Goal: Transaction & Acquisition: Purchase product/service

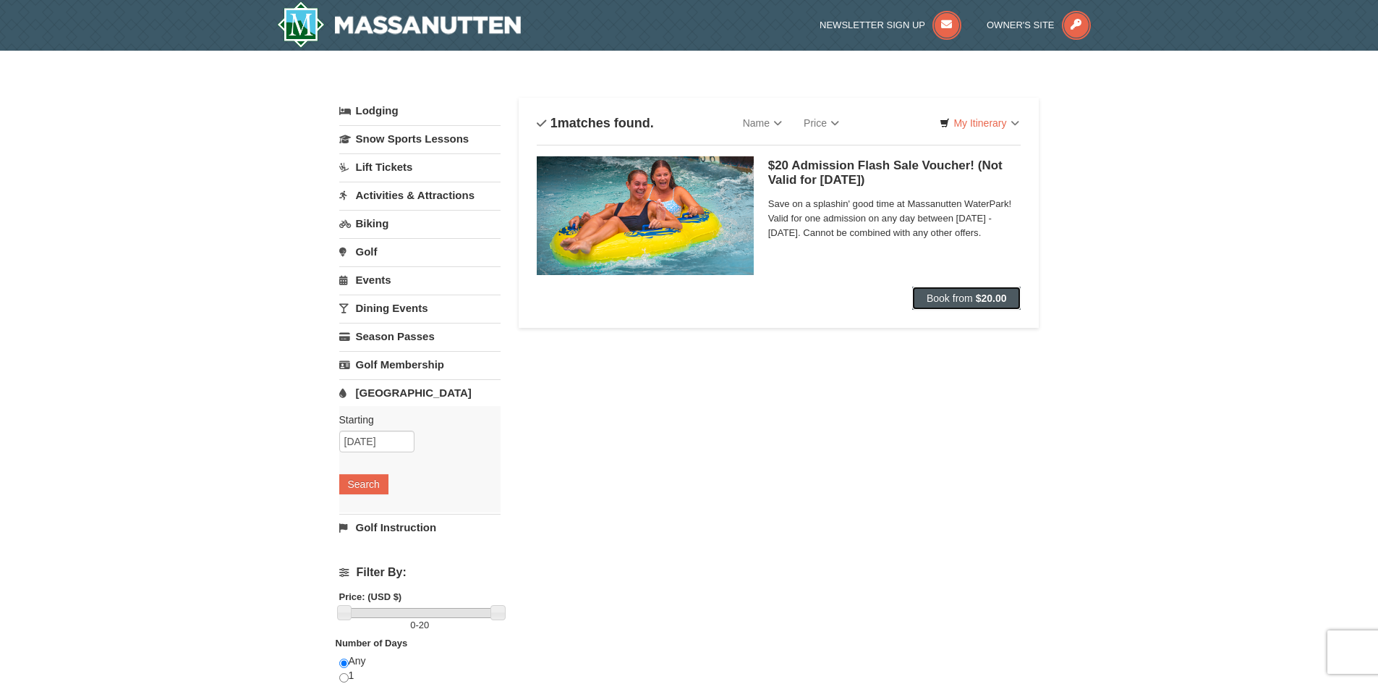
click at [980, 304] on button "Book from $20.00" at bounding box center [966, 298] width 109 height 23
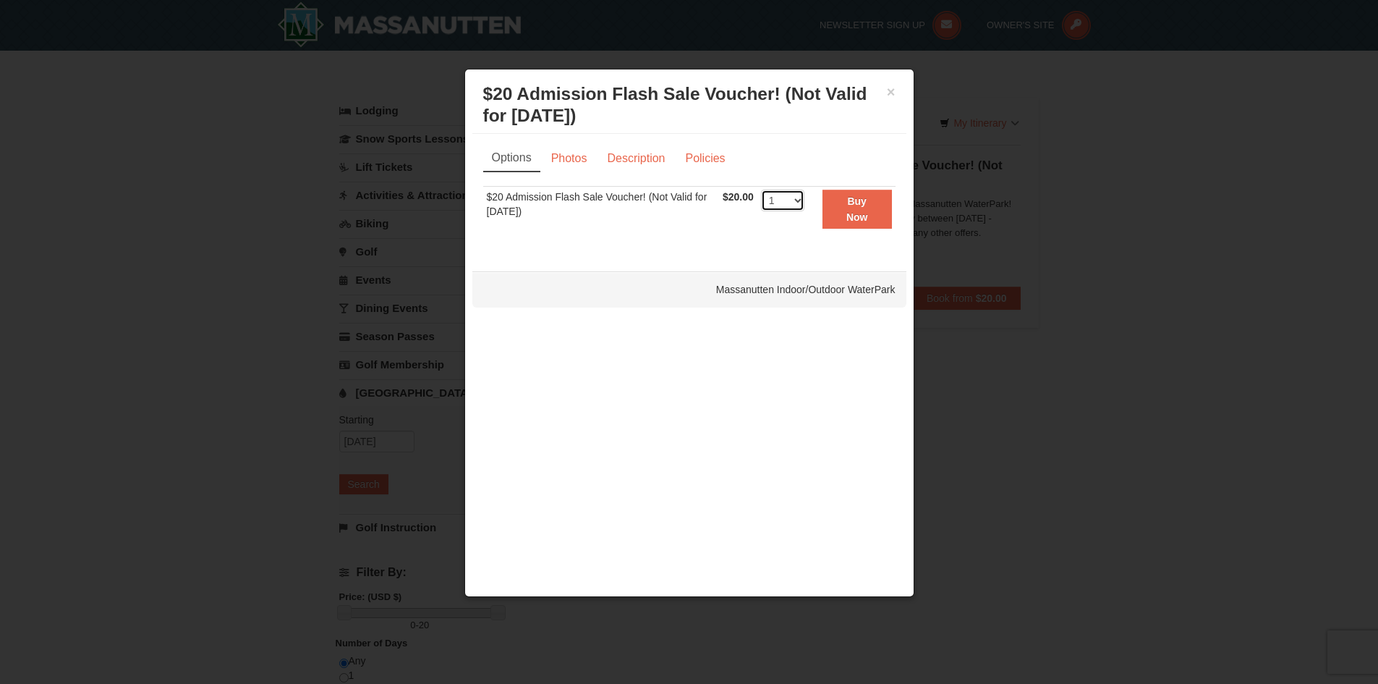
click at [799, 200] on select "1 2 3 4 5 6 7 8 9 10 11 12 13 14 15 16 17 18 19 20 21 22 23 24 25 26 27 28 29 3…" at bounding box center [782, 201] width 43 height 22
select select "2"
click at [761, 190] on select "1 2 3 4 5 6 7 8 9 10 11 12 13 14 15 16 17 18 19 20 21 22 23 24 25 26 27 28 29 3…" at bounding box center [782, 201] width 43 height 22
click at [855, 212] on strong "Buy Now" at bounding box center [858, 208] width 22 height 27
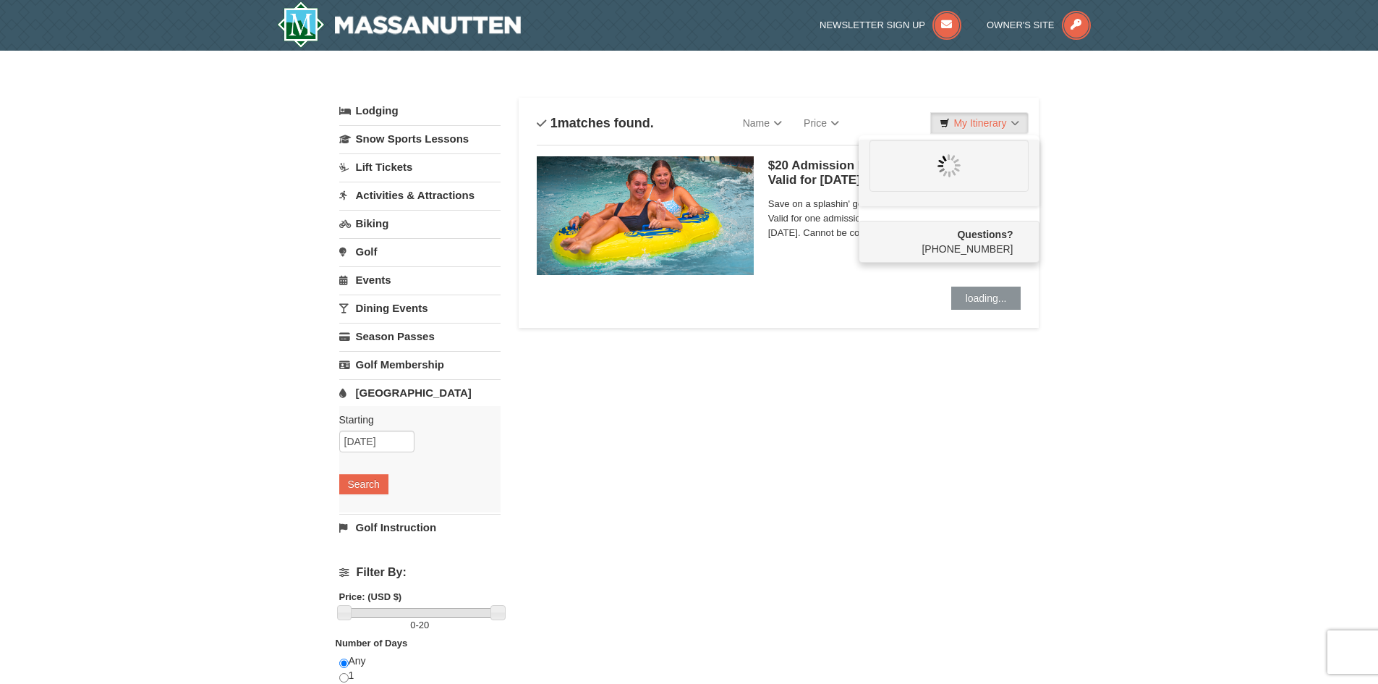
click at [807, 282] on div "$20 Admission Flash Sale Voucher! (Not Valid for [DATE]) Massanutten Indoor/Out…" at bounding box center [894, 221] width 253 height 130
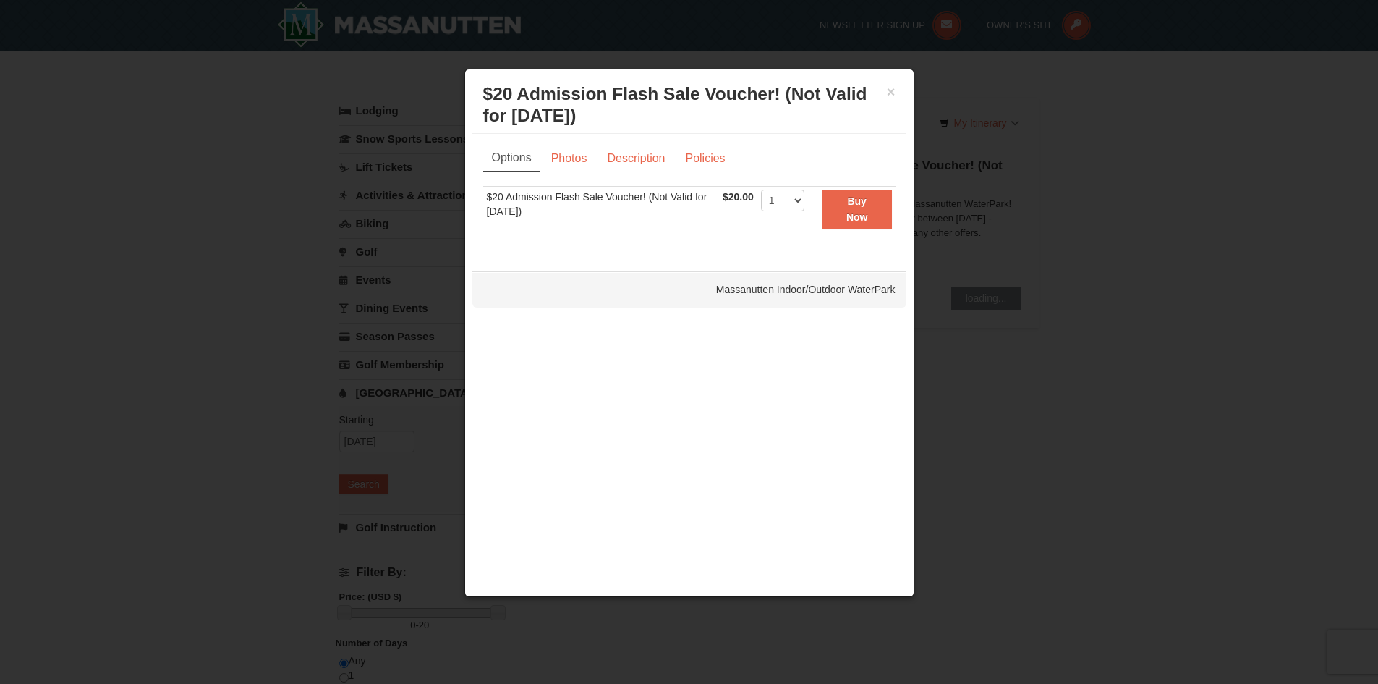
click at [896, 87] on div "× $20 Admission Flash Sale Voucher! (Not Valid for [DATE]) Massanutten Indoor/O…" at bounding box center [689, 105] width 434 height 57
click at [637, 165] on link "Description" at bounding box center [636, 158] width 77 height 27
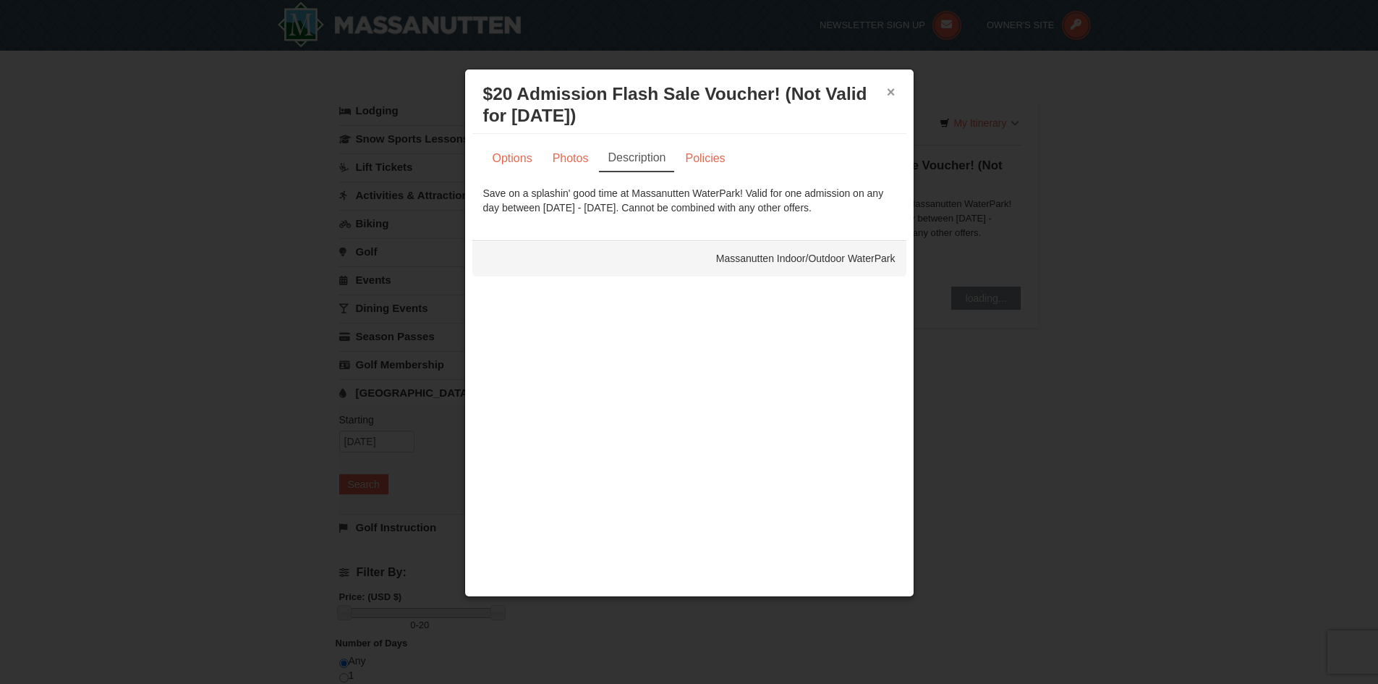
click at [891, 90] on button "×" at bounding box center [891, 92] width 9 height 14
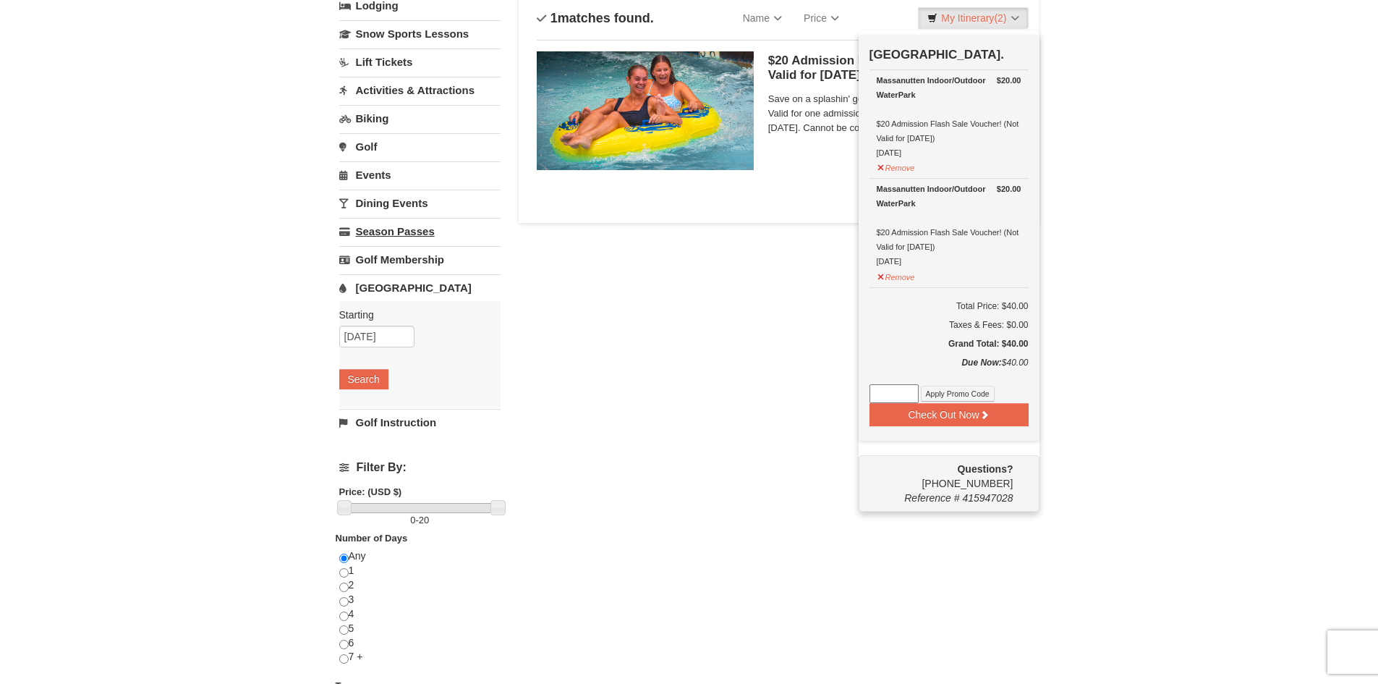
scroll to position [145, 0]
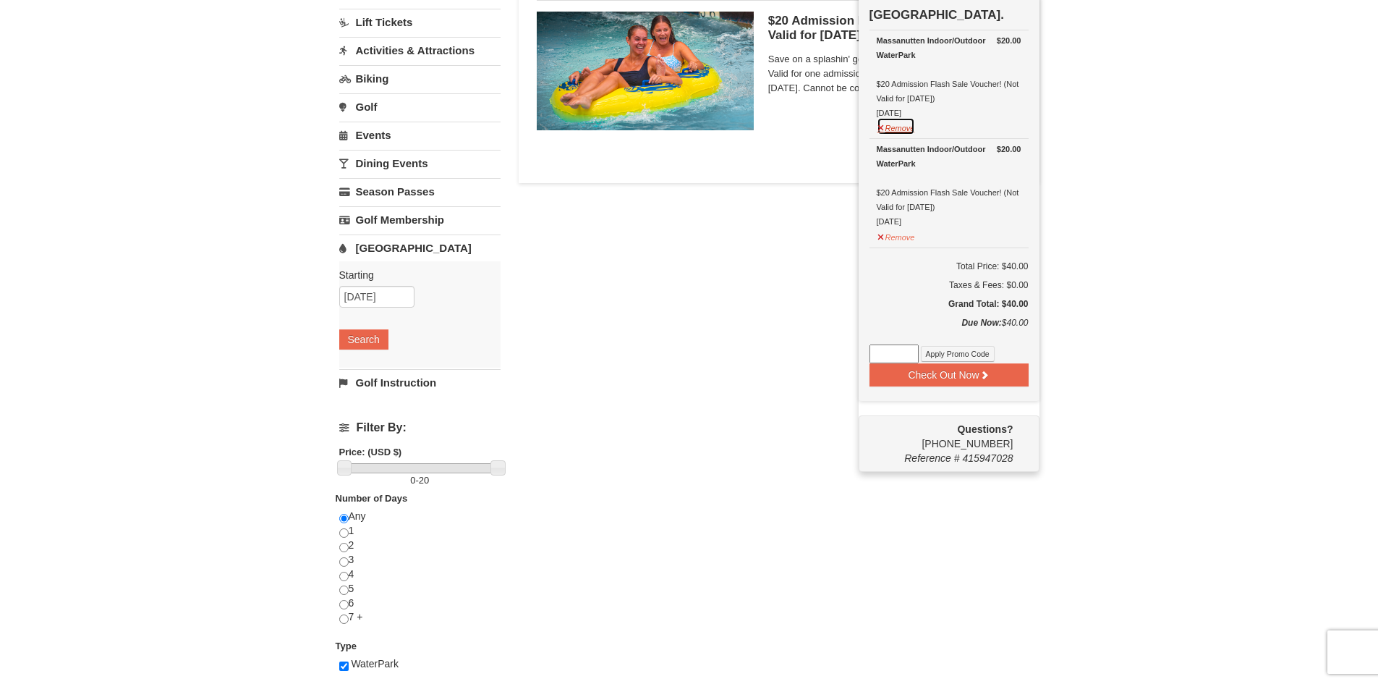
click at [892, 131] on button "Remove" at bounding box center [896, 126] width 39 height 18
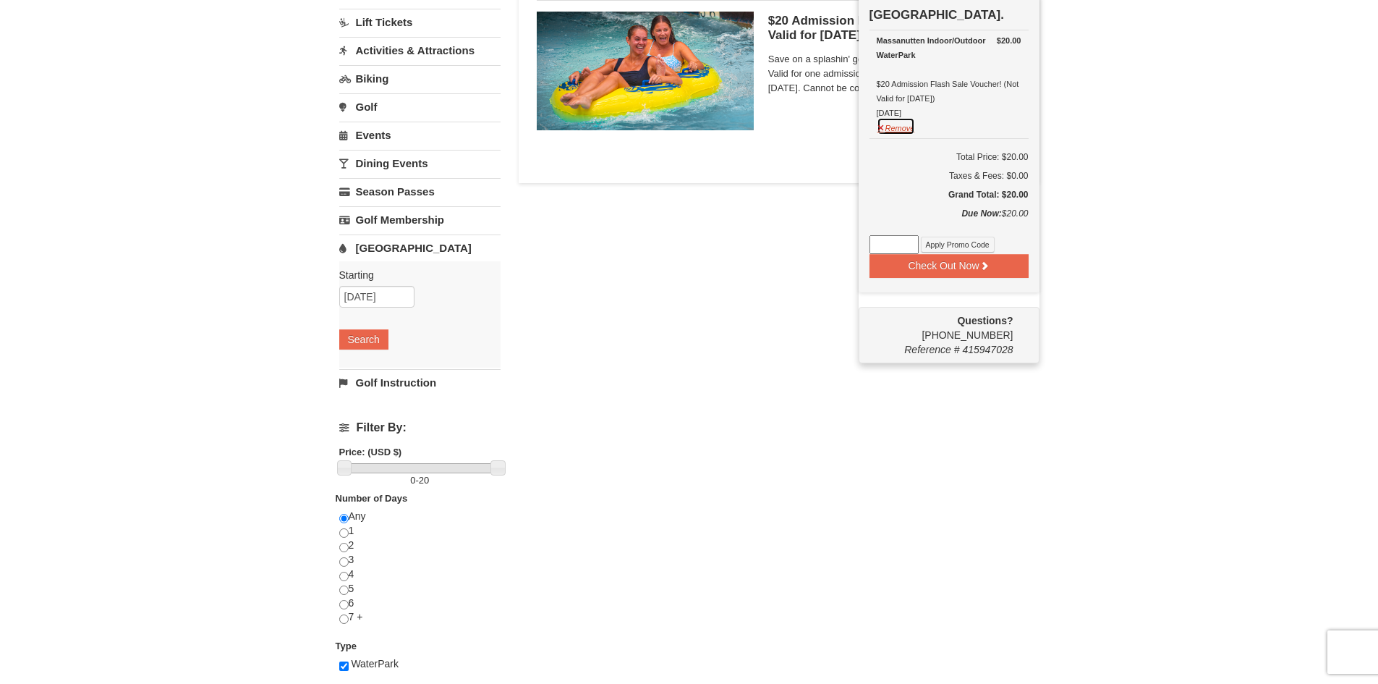
click at [895, 130] on button "Remove" at bounding box center [896, 126] width 39 height 18
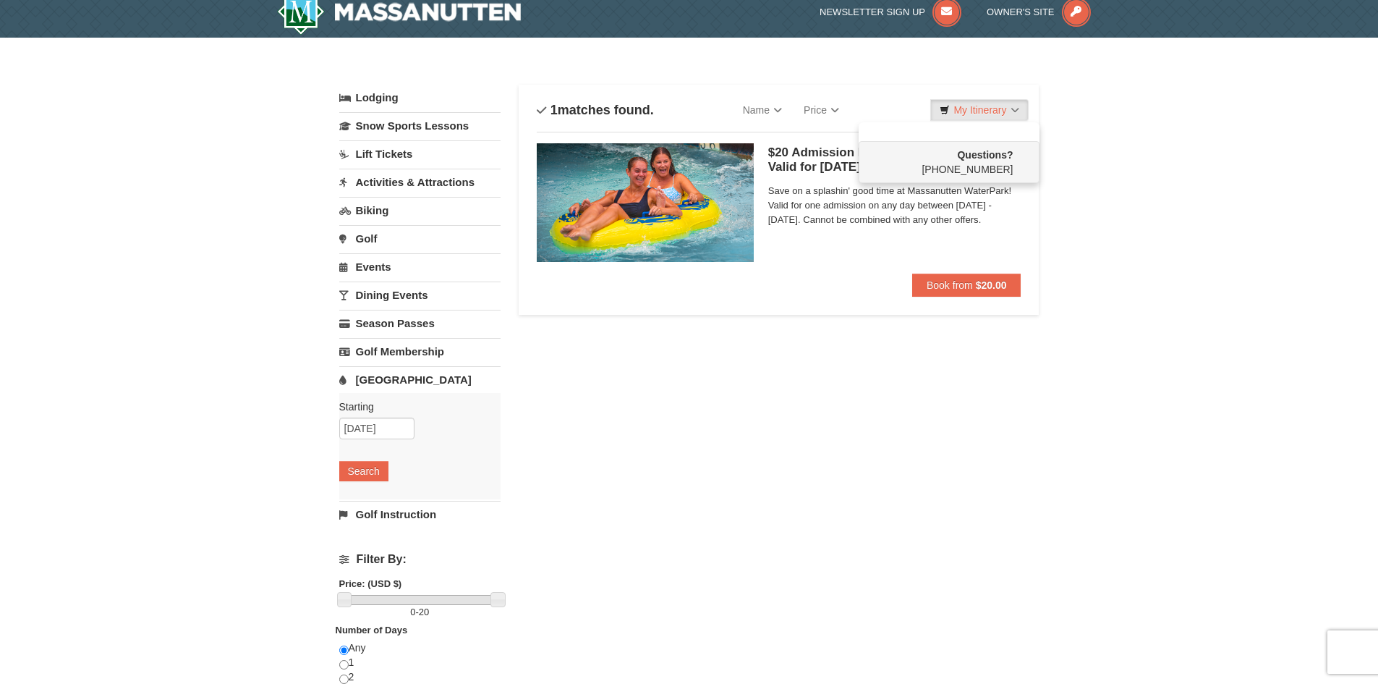
scroll to position [0, 0]
